Goal: Contribute content

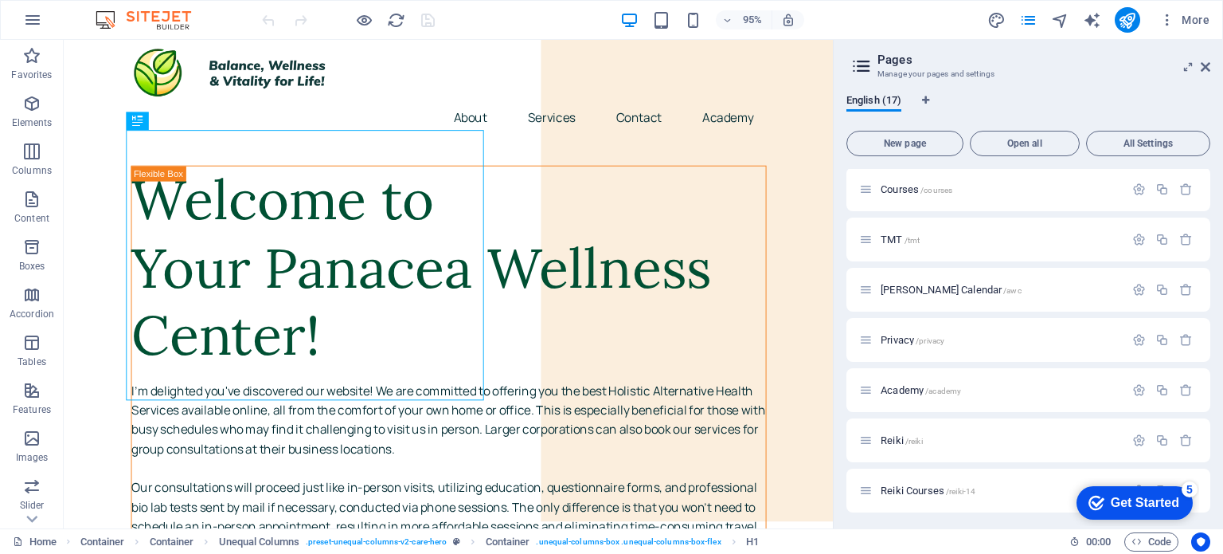
scroll to position [507, 0]
click at [953, 491] on span "/new-page" at bounding box center [948, 487] width 39 height 9
click at [953, 491] on div "New page /new-page" at bounding box center [1029, 487] width 364 height 44
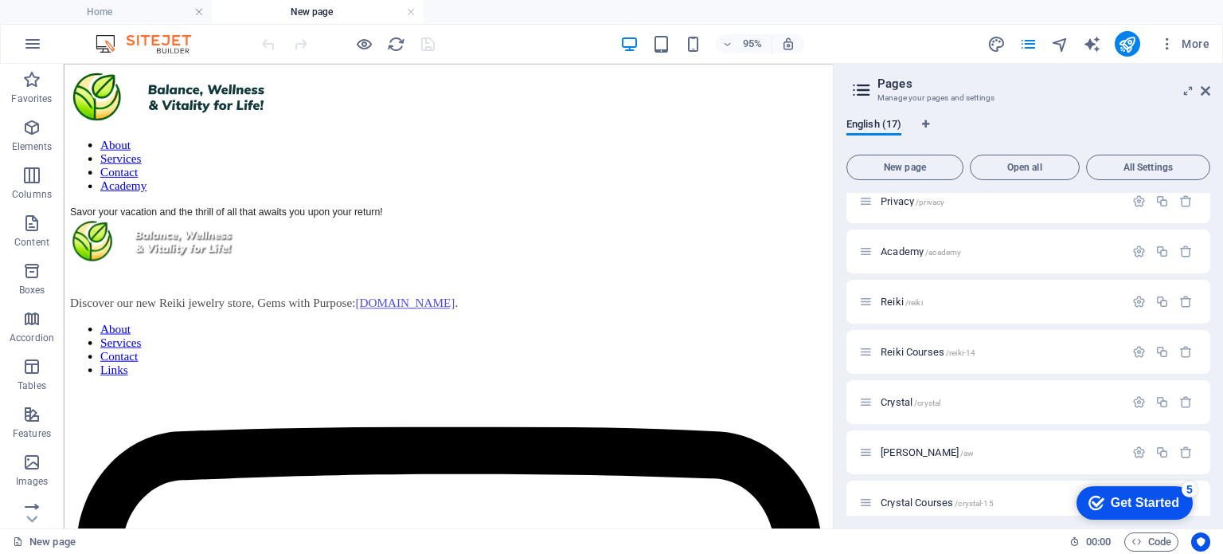
scroll to position [0, 0]
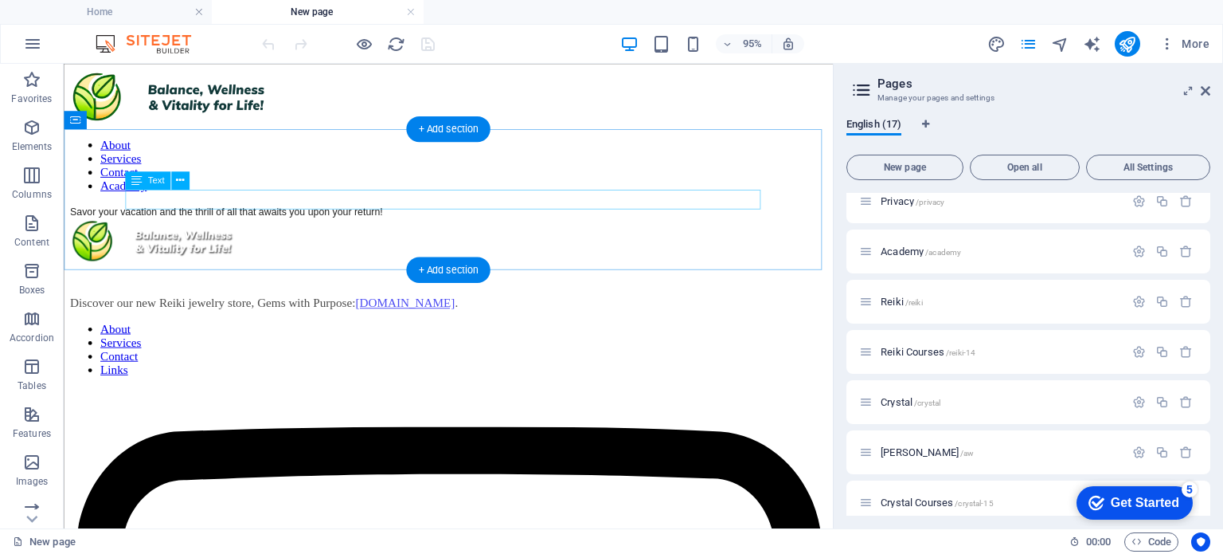
click at [422, 212] on div "Savor your vacation and the thrill of all that awaits you upon your return!" at bounding box center [468, 219] width 797 height 14
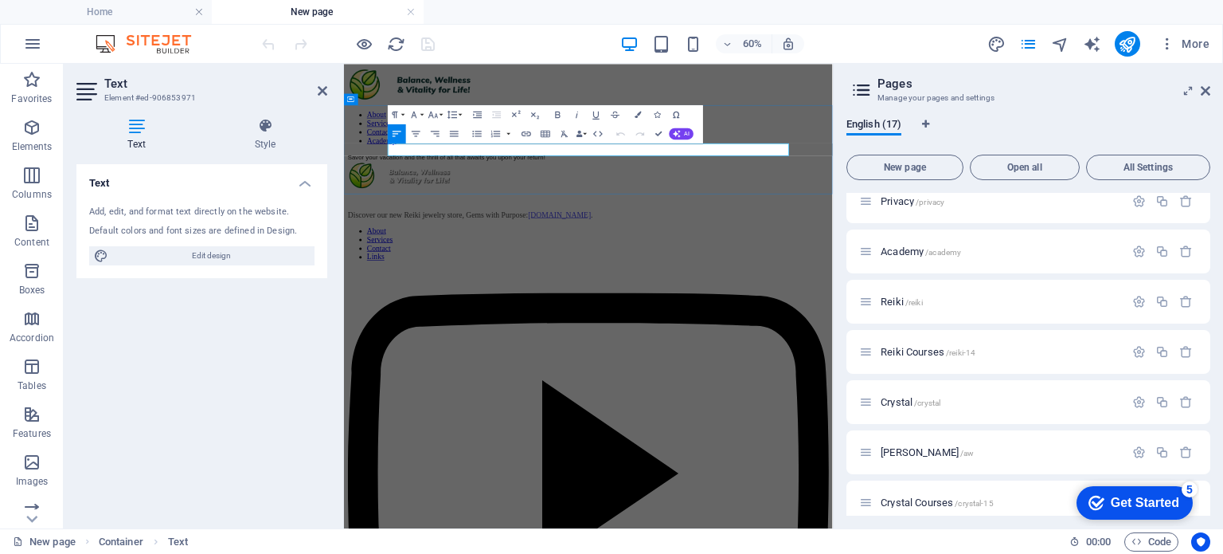
click at [865, 212] on div "Savor your vacation and the thrill of all that awaits you upon your return!" at bounding box center [751, 219] width 802 height 14
drag, startPoint x: 865, startPoint y: 212, endPoint x: 377, endPoint y: 139, distance: 493.6
click at [377, 212] on div "Savor your vacation and the thrill of all that awaits you upon your return!" at bounding box center [751, 219] width 802 height 14
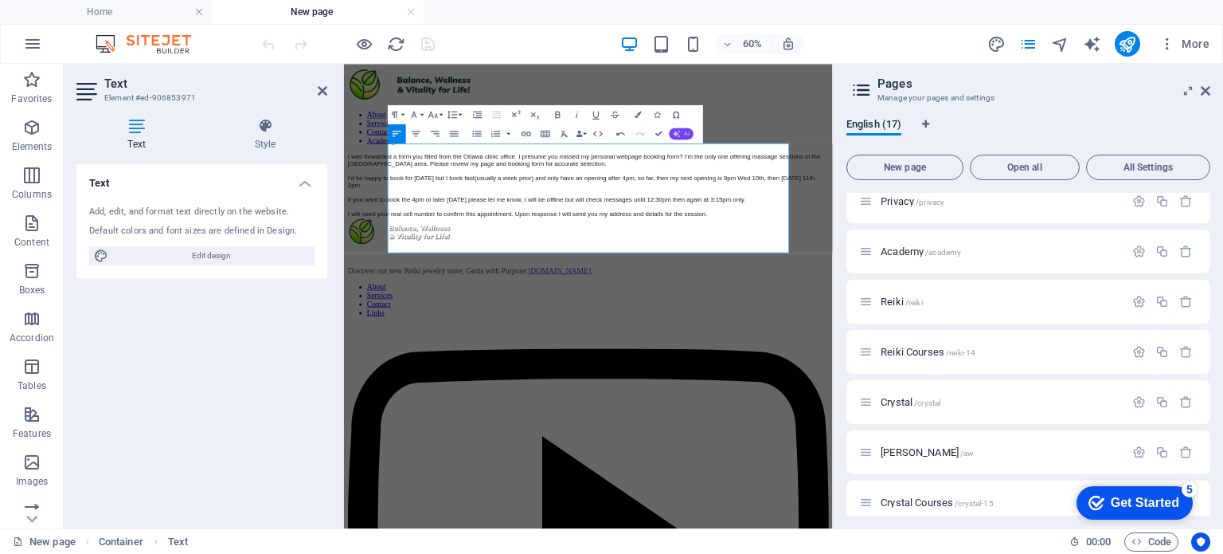
click at [683, 133] on button "AI" at bounding box center [681, 133] width 25 height 11
click at [611, 148] on link "Improve" at bounding box center [603, 149] width 93 height 14
click at [0, 0] on aside "Pages Manage your pages and settings English (17) New page Open all All Setting…" at bounding box center [0, 0] width 0 height 0
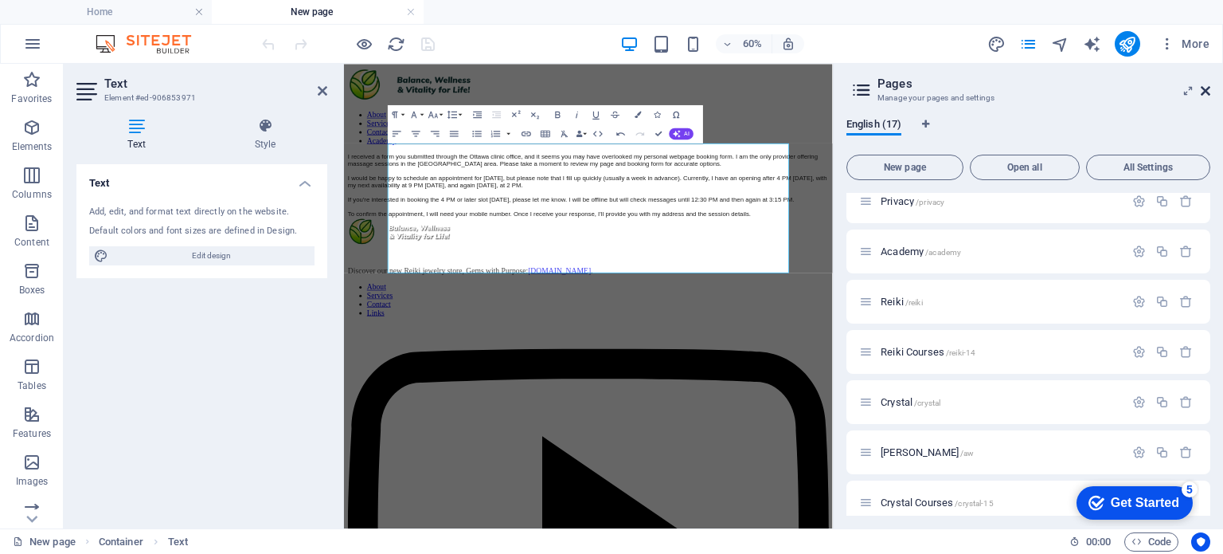
click at [1205, 92] on icon at bounding box center [1206, 90] width 10 height 13
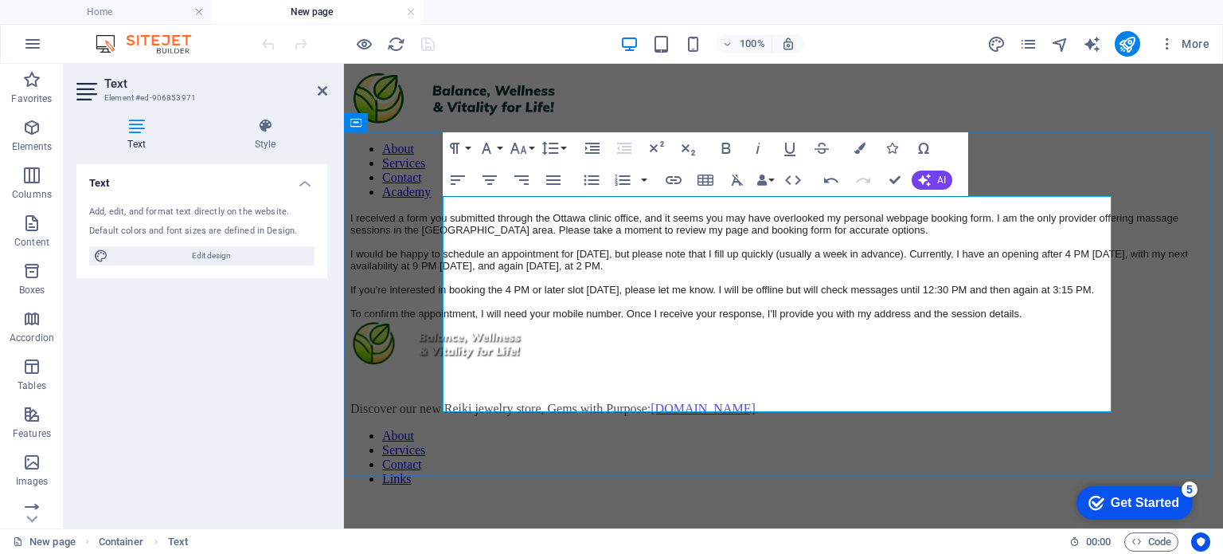
click at [1109, 219] on div "I received a form you submitted through the Ottawa clinic office, and it seems …" at bounding box center [783, 266] width 867 height 108
click at [657, 241] on div "I received a form you submitted through the Ottawa clinic office, and it seems …" at bounding box center [783, 266] width 867 height 108
click at [927, 176] on icon "button" at bounding box center [925, 180] width 15 height 15
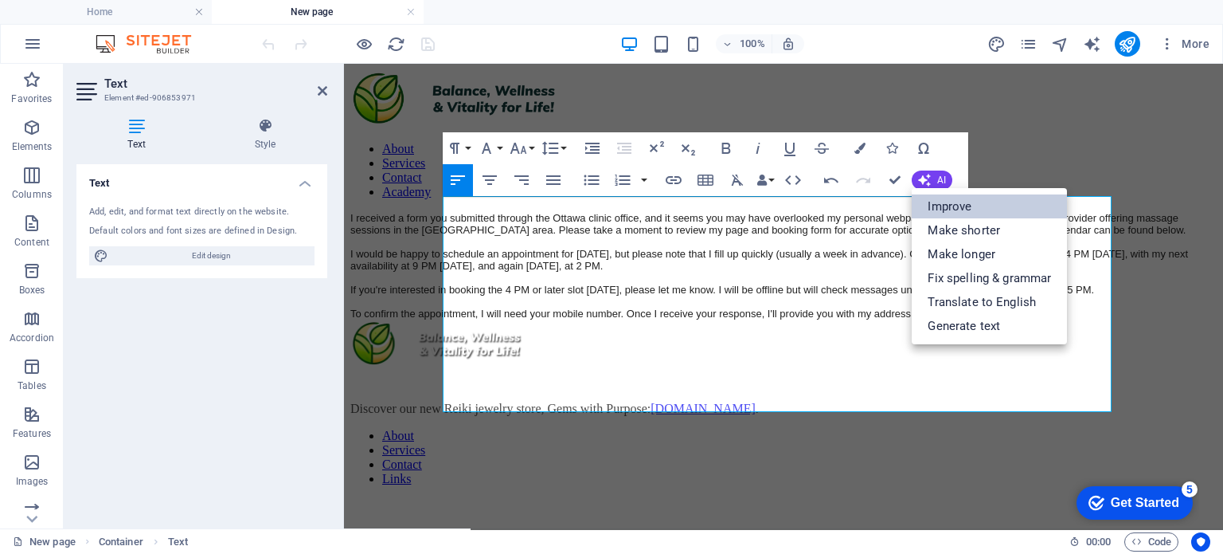
click at [934, 213] on link "Improve" at bounding box center [989, 206] width 155 height 24
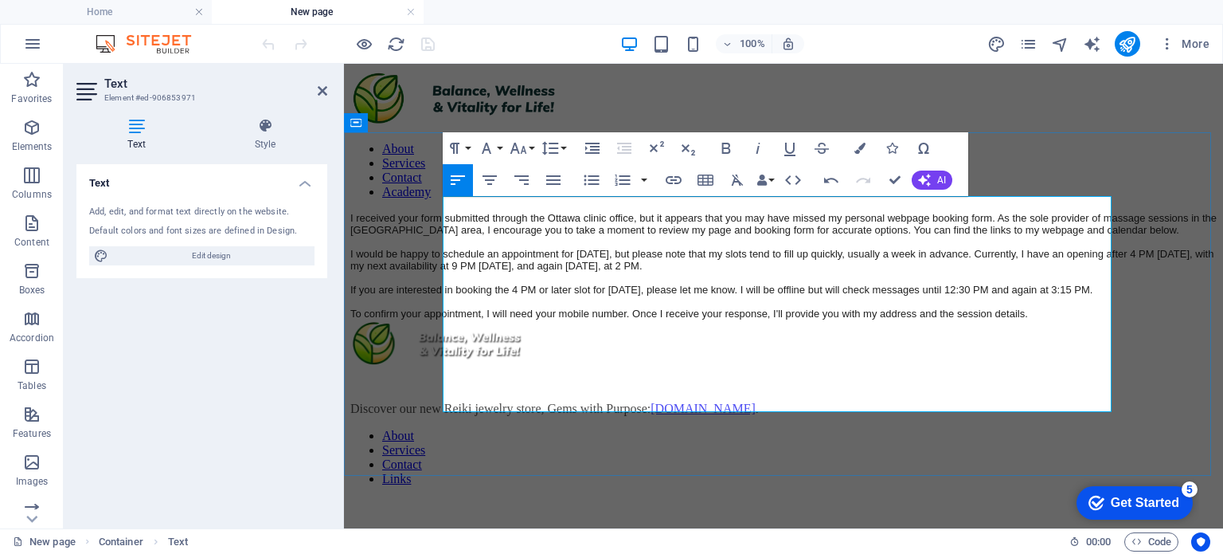
click at [647, 295] on div "I received your form submitted through the Ottawa clinic office, but it appears…" at bounding box center [783, 266] width 867 height 108
click at [640, 304] on div "I received your form submitted through the Ottawa clinic office, but it appears…" at bounding box center [783, 266] width 867 height 108
click at [762, 319] on div "I received your form submitted through the Ottawa clinic office, but it appears…" at bounding box center [783, 266] width 867 height 108
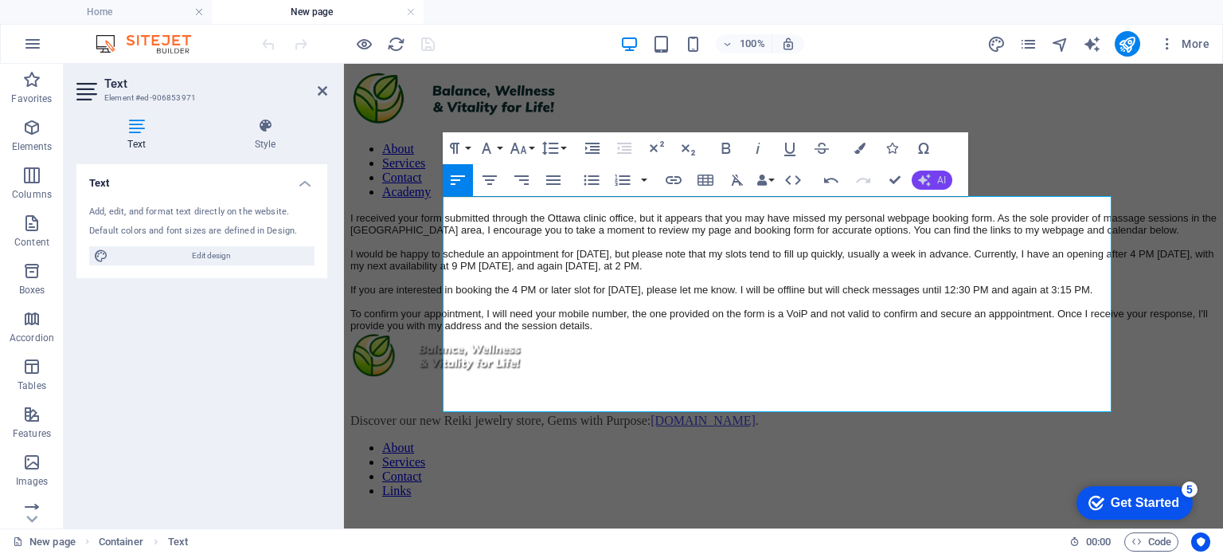
click at [941, 177] on span "AI" at bounding box center [941, 180] width 9 height 10
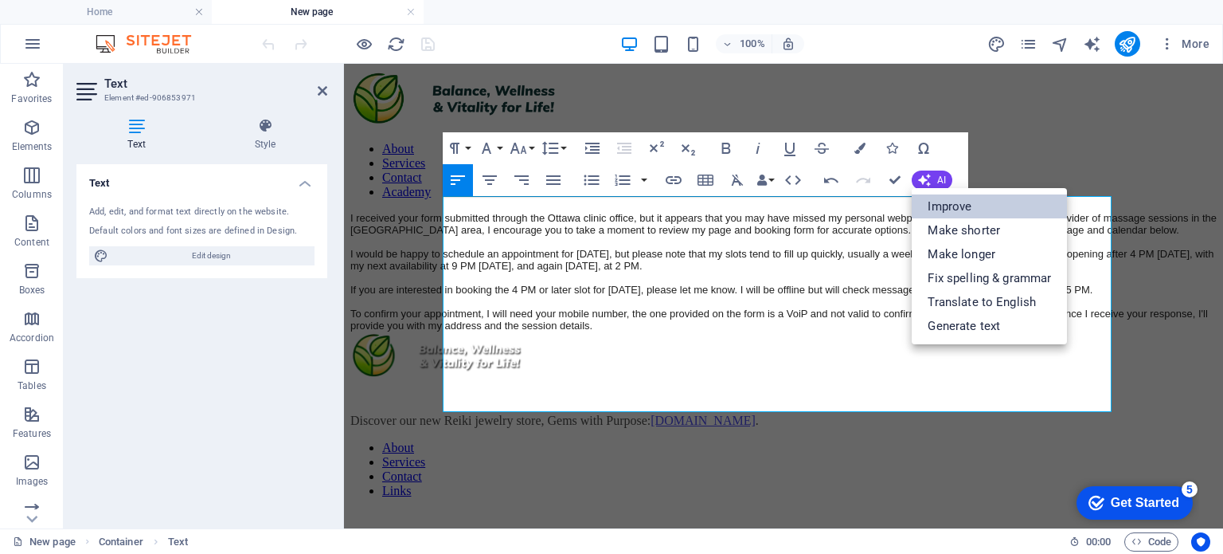
click at [945, 203] on link "Improve" at bounding box center [989, 206] width 155 height 24
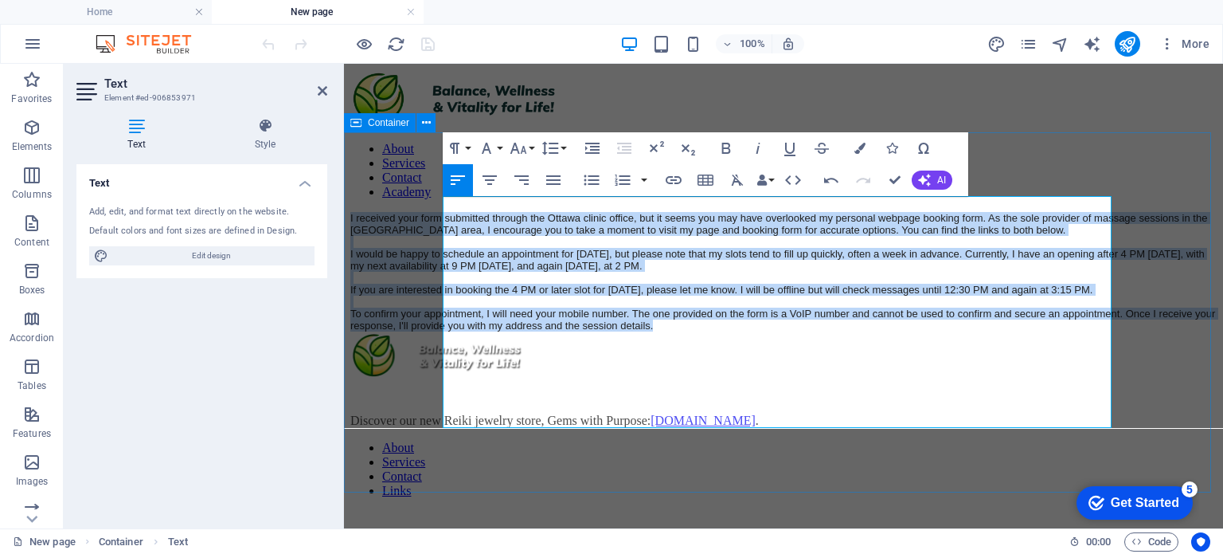
drag, startPoint x: 504, startPoint y: 420, endPoint x: 430, endPoint y: 203, distance: 229.0
click at [430, 212] on div "I received your form submitted through the Ottawa clinic office, but it seems y…" at bounding box center [783, 271] width 867 height 119
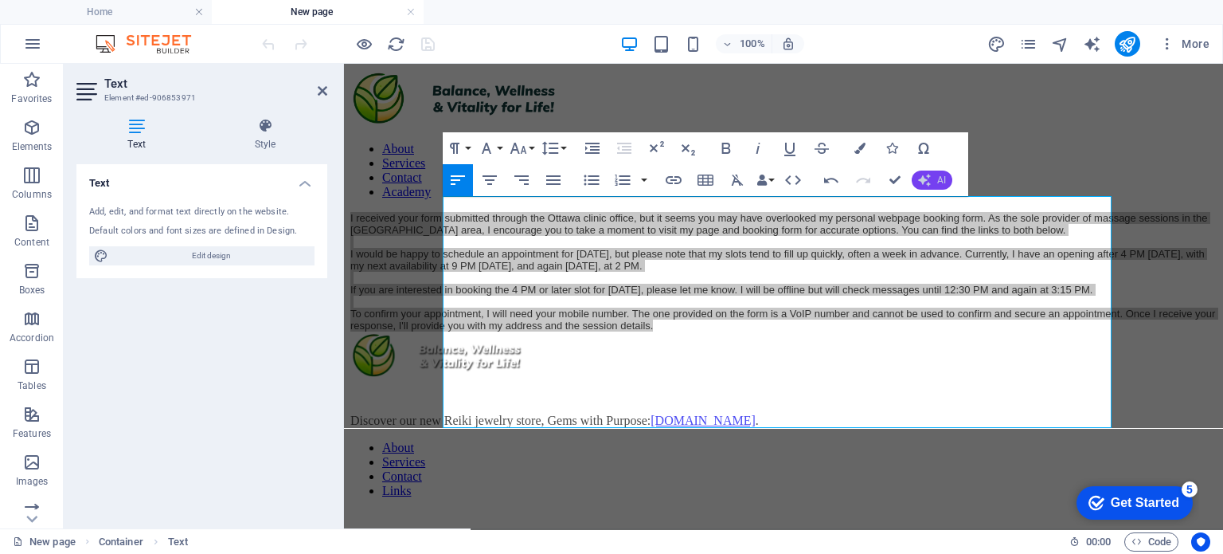
click at [944, 177] on span "AI" at bounding box center [941, 180] width 9 height 10
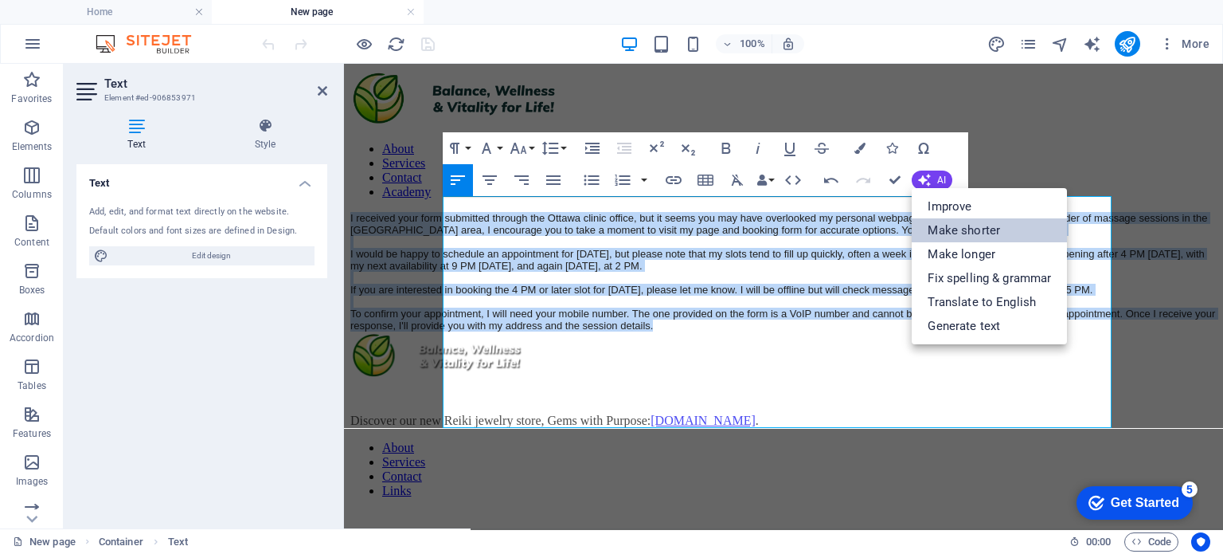
click at [943, 225] on link "Make shorter" at bounding box center [989, 230] width 155 height 24
